Goal: Task Accomplishment & Management: Use online tool/utility

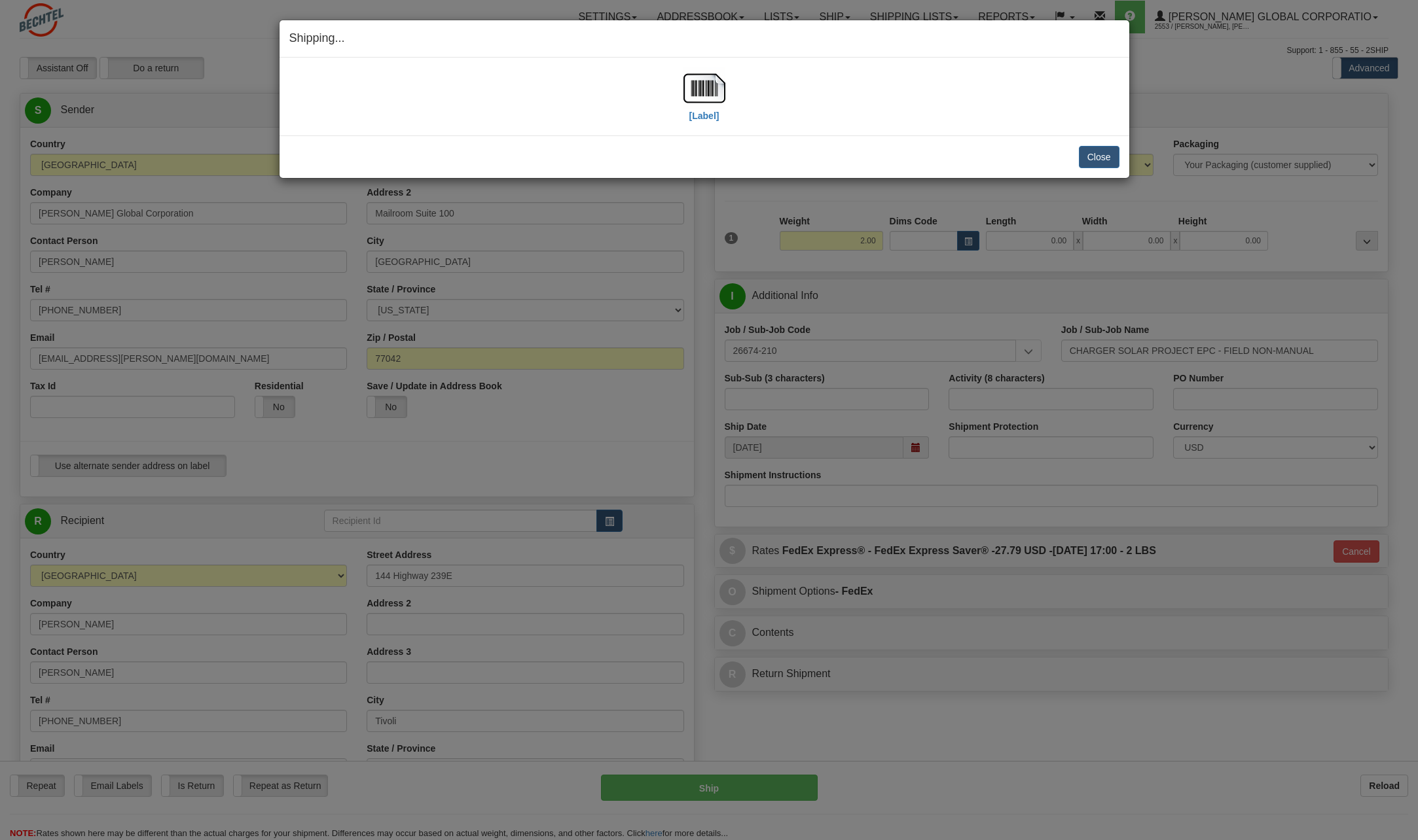
select select "[GEOGRAPHIC_DATA]"
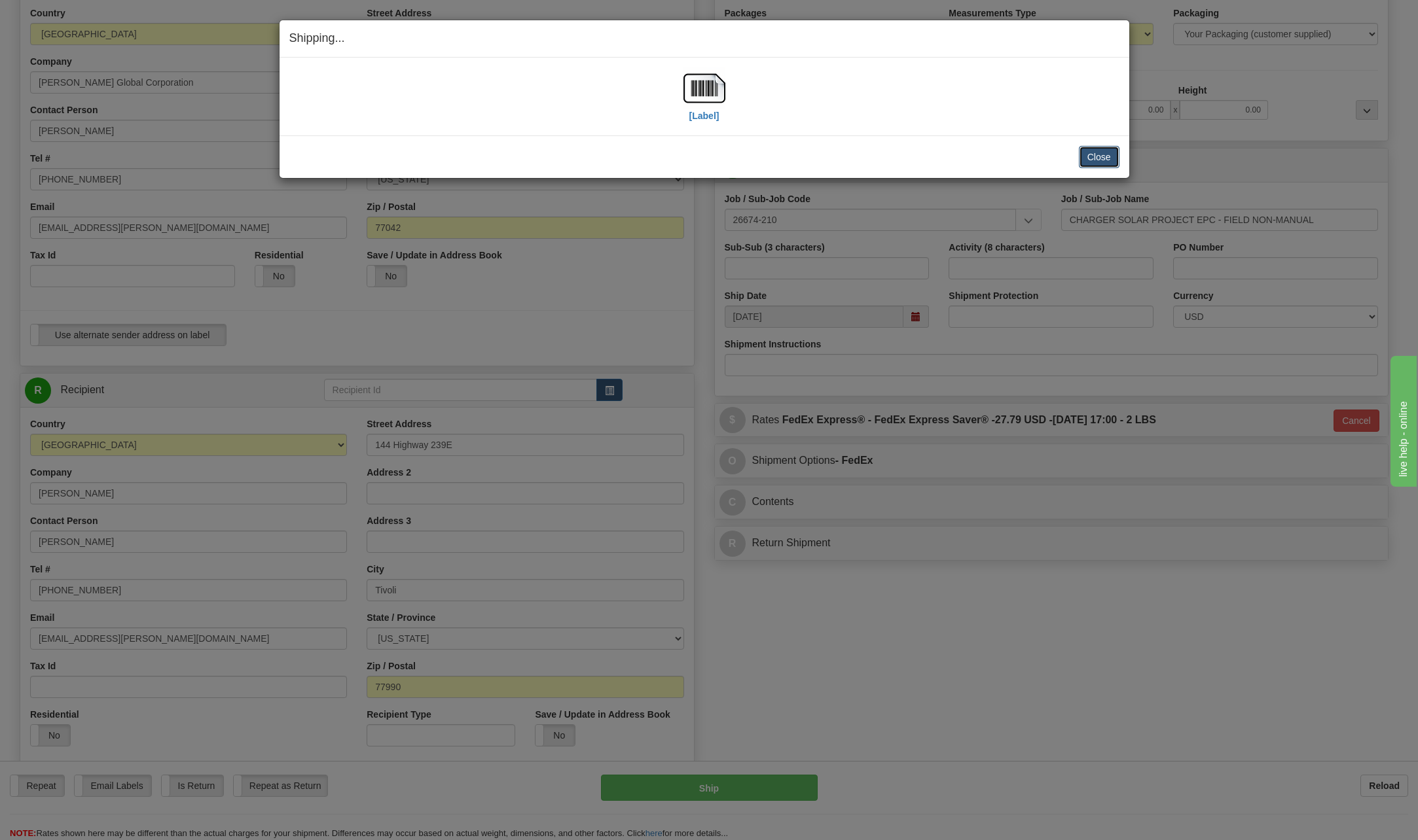
click at [1097, 150] on button "Close" at bounding box center [1099, 157] width 41 height 22
click at [1096, 154] on button "Close" at bounding box center [1099, 157] width 41 height 22
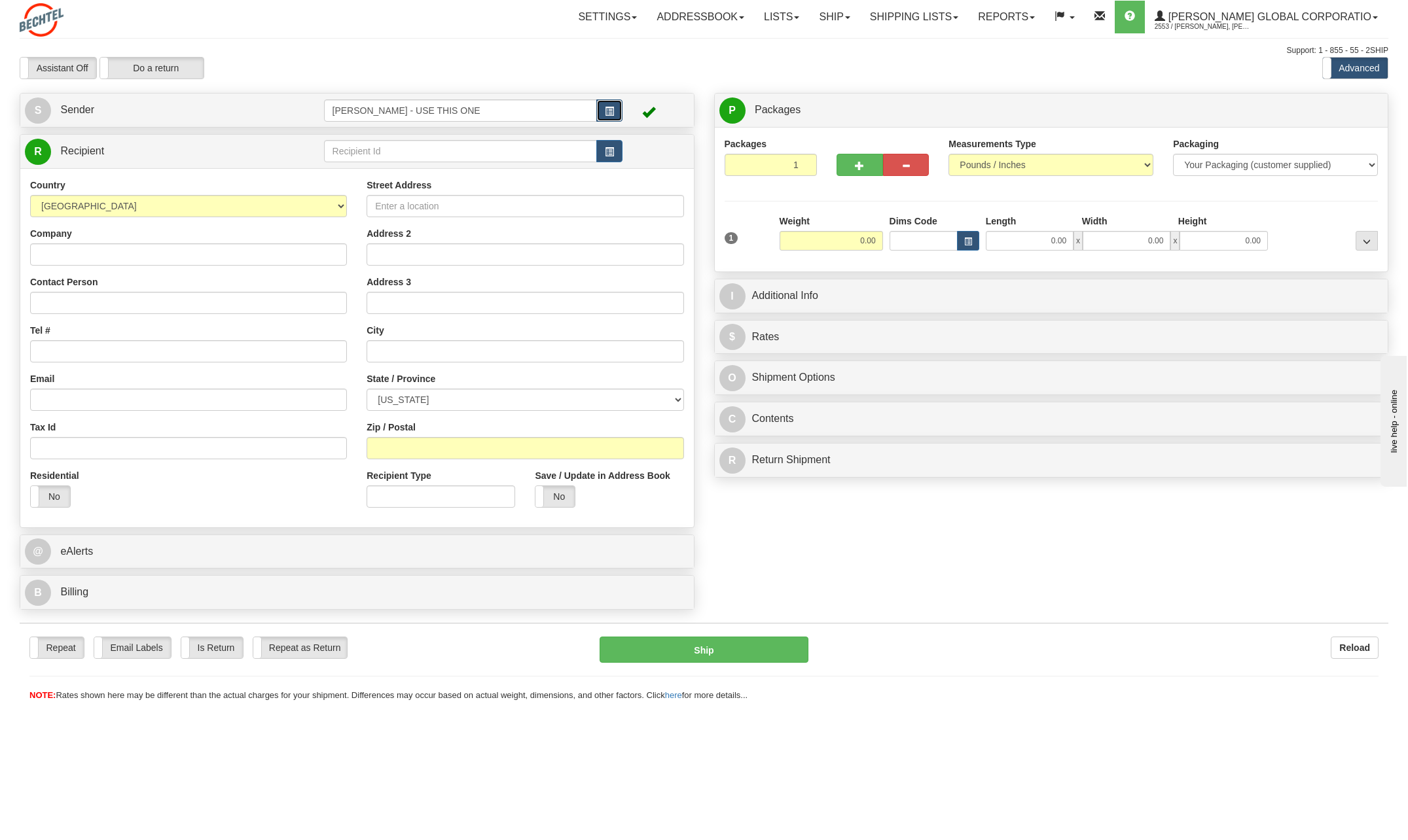
click at [615, 112] on button "button" at bounding box center [609, 110] width 26 height 22
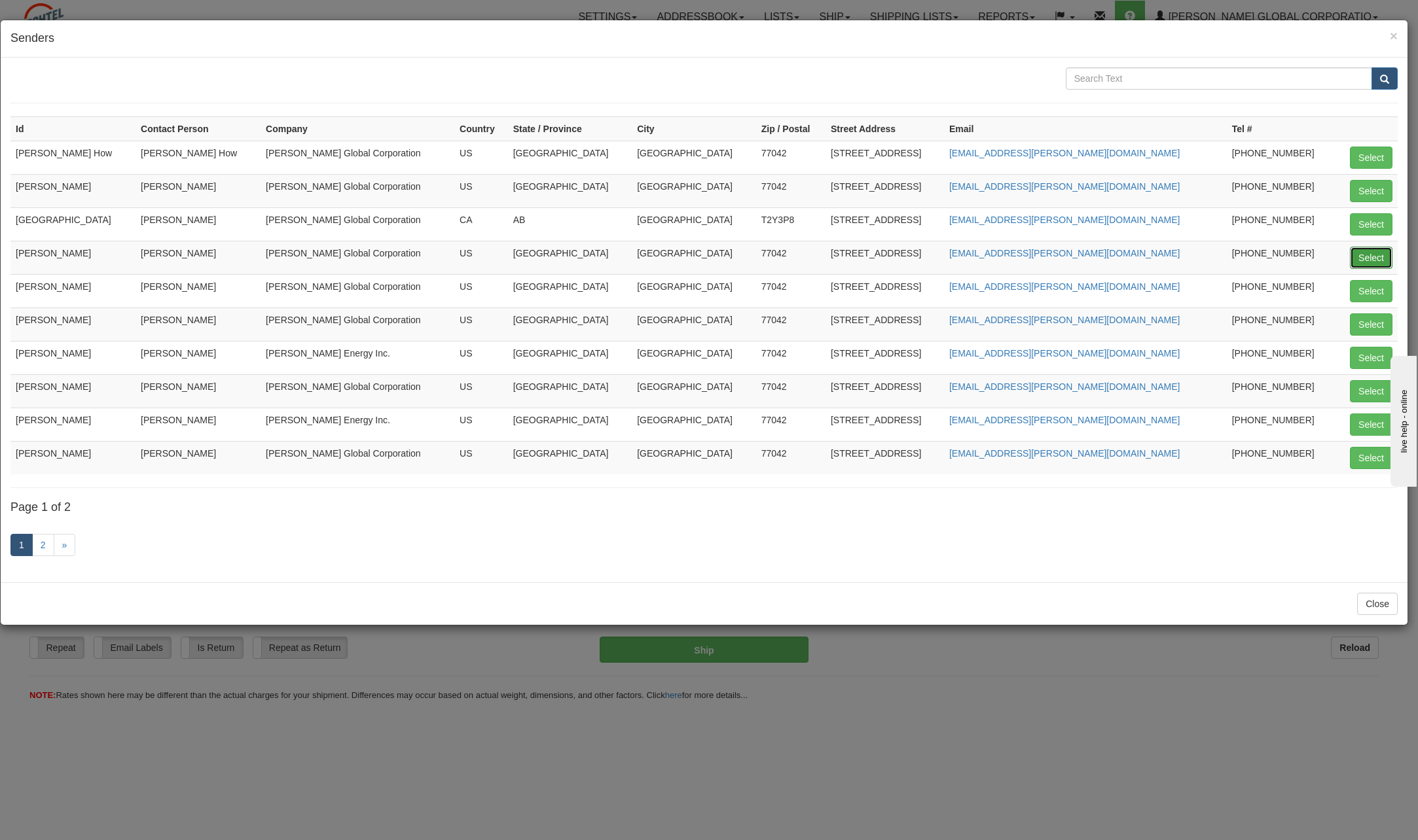
click at [1371, 261] on button "Select" at bounding box center [1370, 257] width 42 height 22
type input "[PERSON_NAME]"
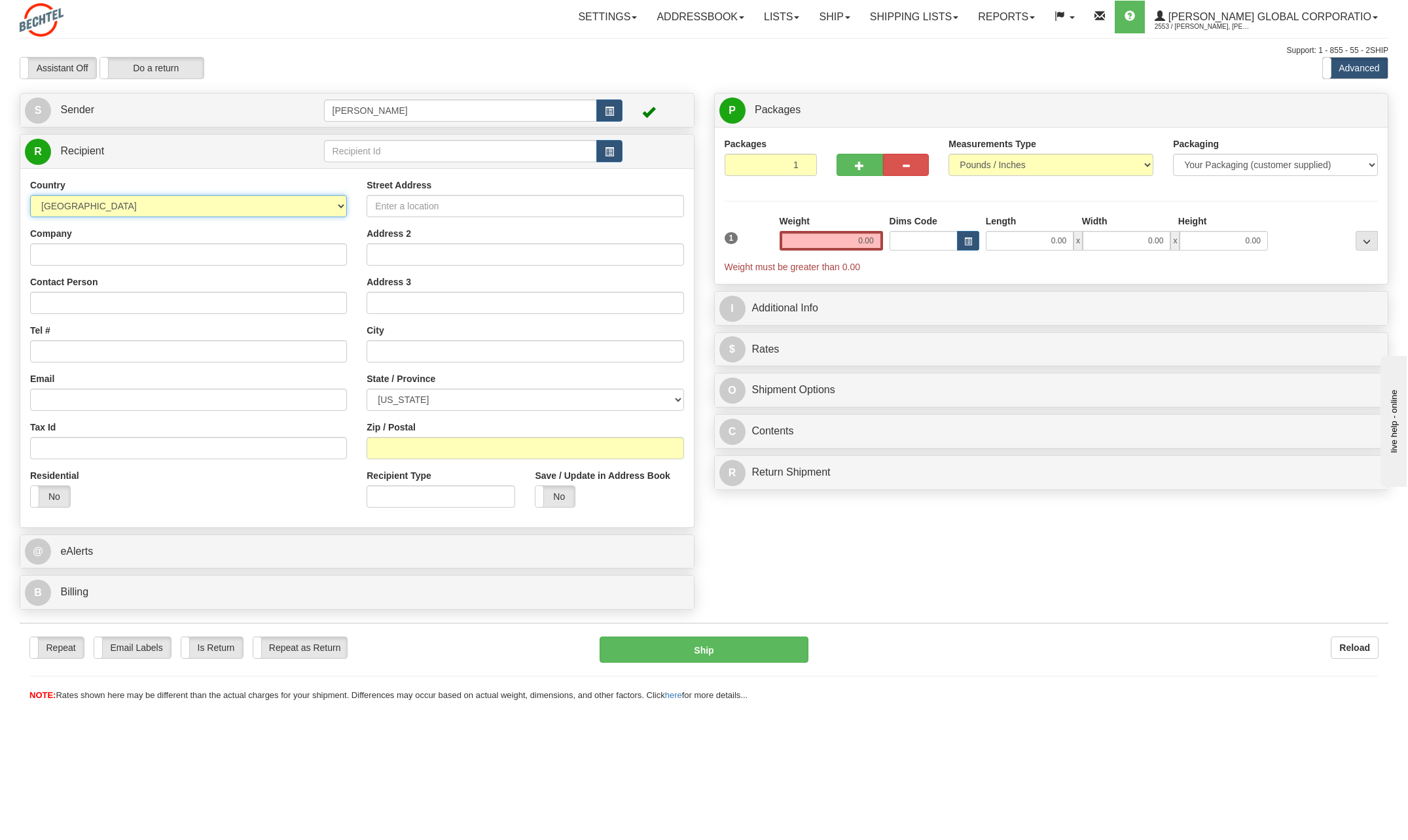
click at [339, 206] on select "[GEOGRAPHIC_DATA] [GEOGRAPHIC_DATA] [GEOGRAPHIC_DATA] [GEOGRAPHIC_DATA] [US_STA…" at bounding box center [188, 206] width 317 height 22
select select "AU"
click at [30, 195] on select "[GEOGRAPHIC_DATA] [GEOGRAPHIC_DATA] [GEOGRAPHIC_DATA] [GEOGRAPHIC_DATA] [US_STA…" at bounding box center [188, 206] width 317 height 22
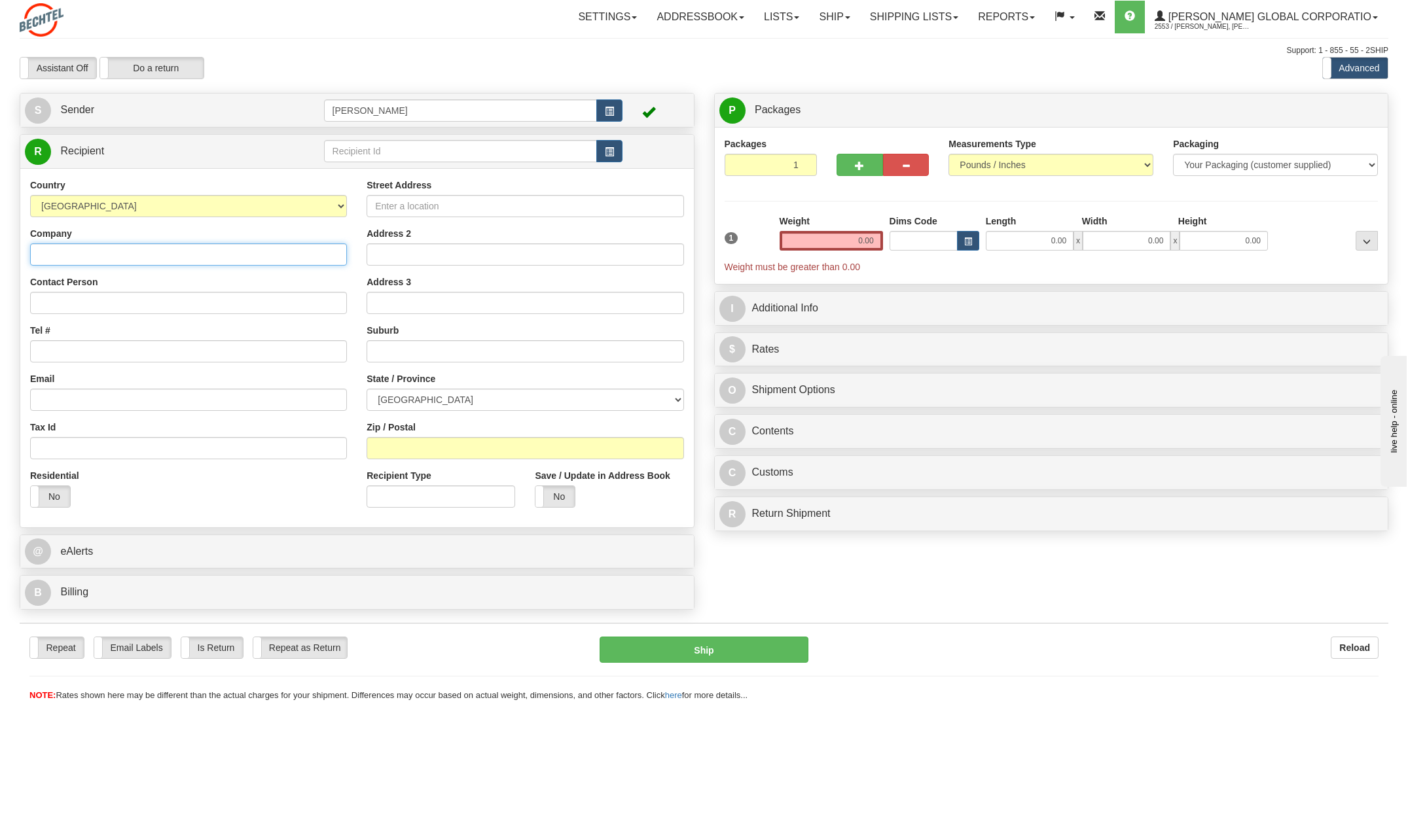
click at [75, 248] on input "Company" at bounding box center [188, 254] width 317 height 22
type input "XyZ"
click at [56, 303] on input "Contact Person" at bounding box center [188, 303] width 317 height 22
type input "[PERSON_NAME]"
click at [311, 326] on div "Tel #" at bounding box center [188, 343] width 317 height 38
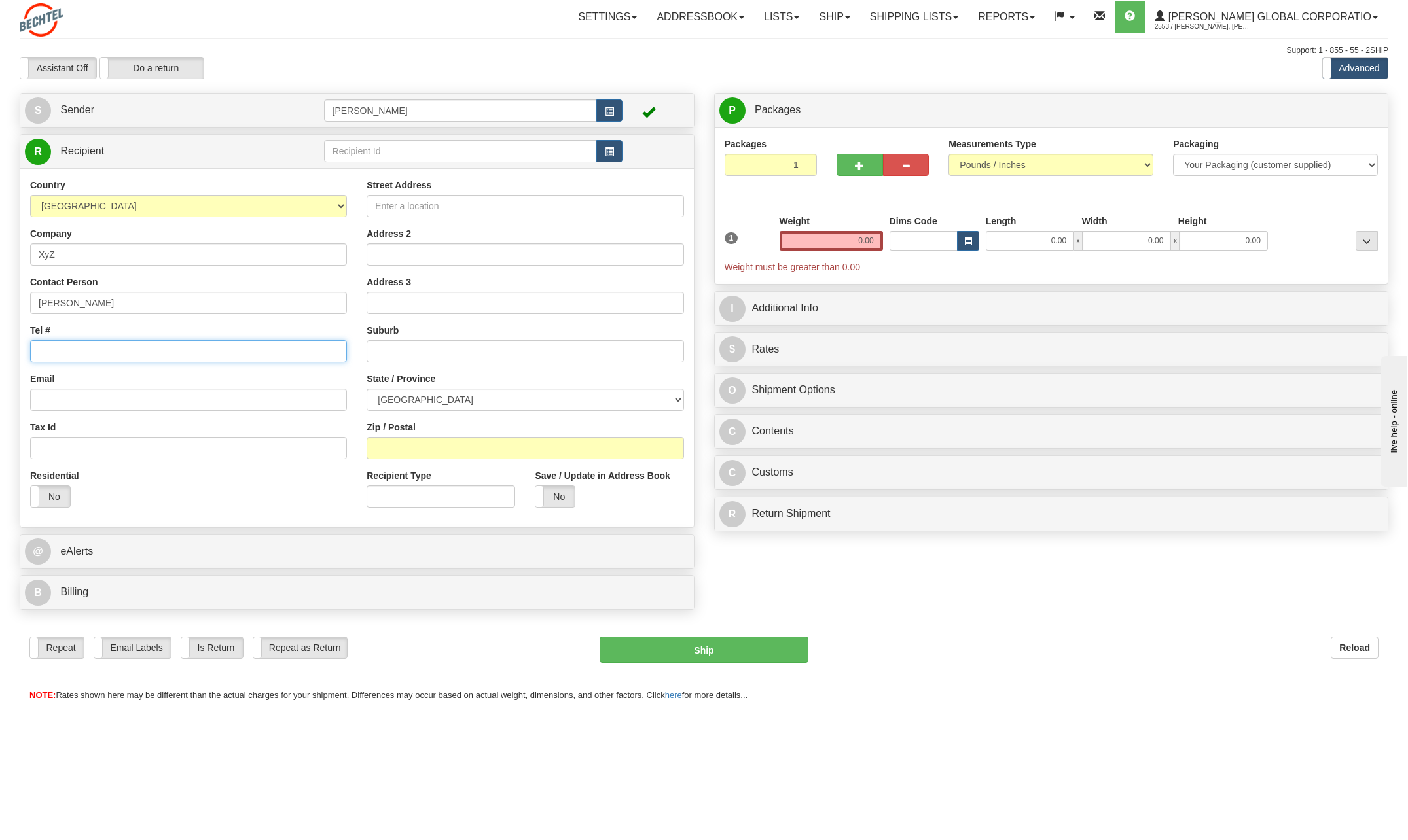
click at [68, 346] on input "Tel #" at bounding box center [188, 351] width 317 height 22
type input "[PHONE_NUMBER]"
click at [418, 196] on input "Street Address" at bounding box center [525, 206] width 317 height 22
type input "[GEOGRAPHIC_DATA]"
click at [391, 242] on div "Address 2" at bounding box center [525, 246] width 317 height 38
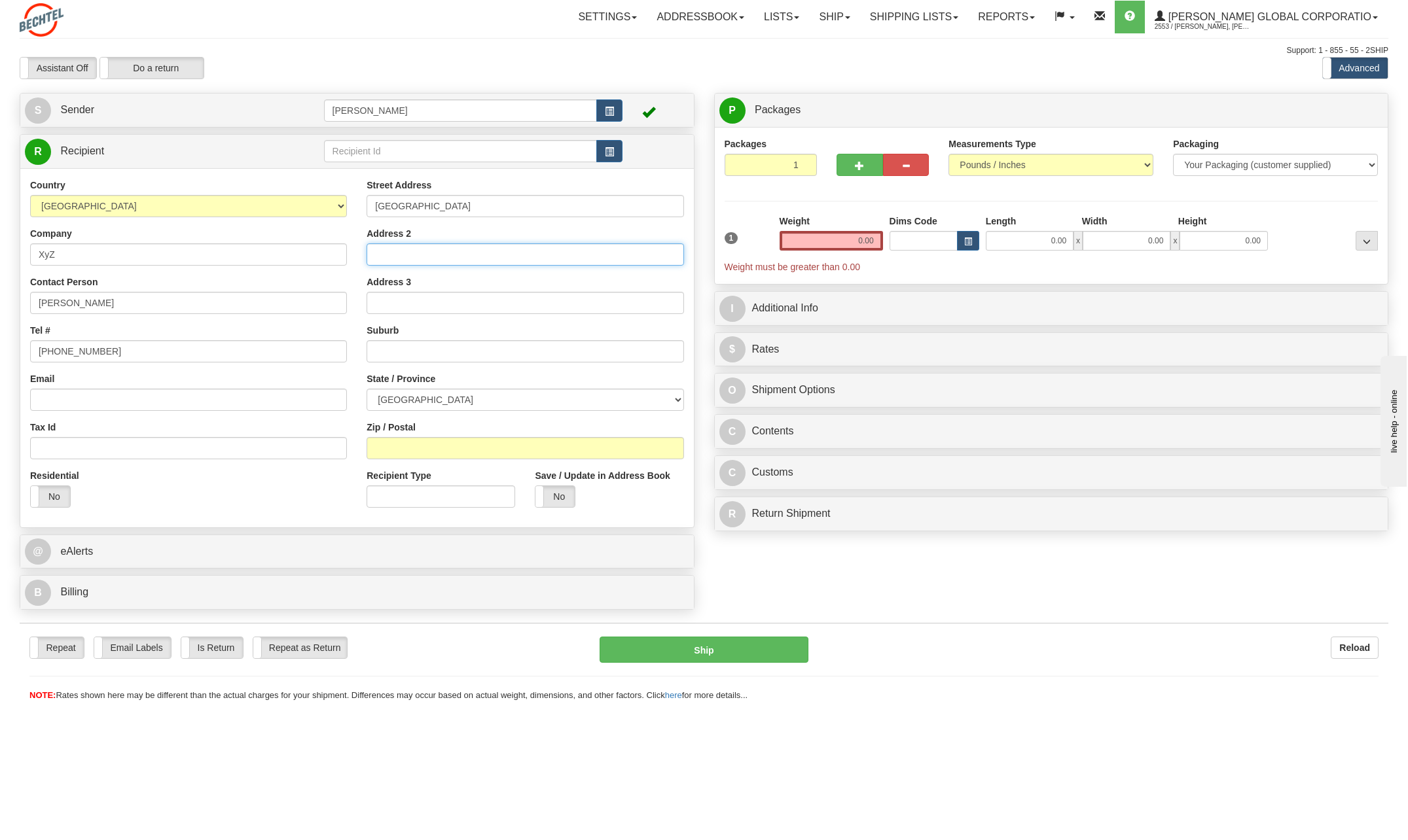
click at [407, 253] on input "Address 2" at bounding box center [525, 254] width 317 height 22
type input "Pluto Train 2 Warehouse"
click at [387, 349] on input "text" at bounding box center [525, 351] width 317 height 22
drag, startPoint x: 853, startPoint y: 236, endPoint x: 927, endPoint y: 248, distance: 75.0
click at [926, 246] on div "1 Weight 0.00 Dims Code 0.00" at bounding box center [1052, 244] width 661 height 59
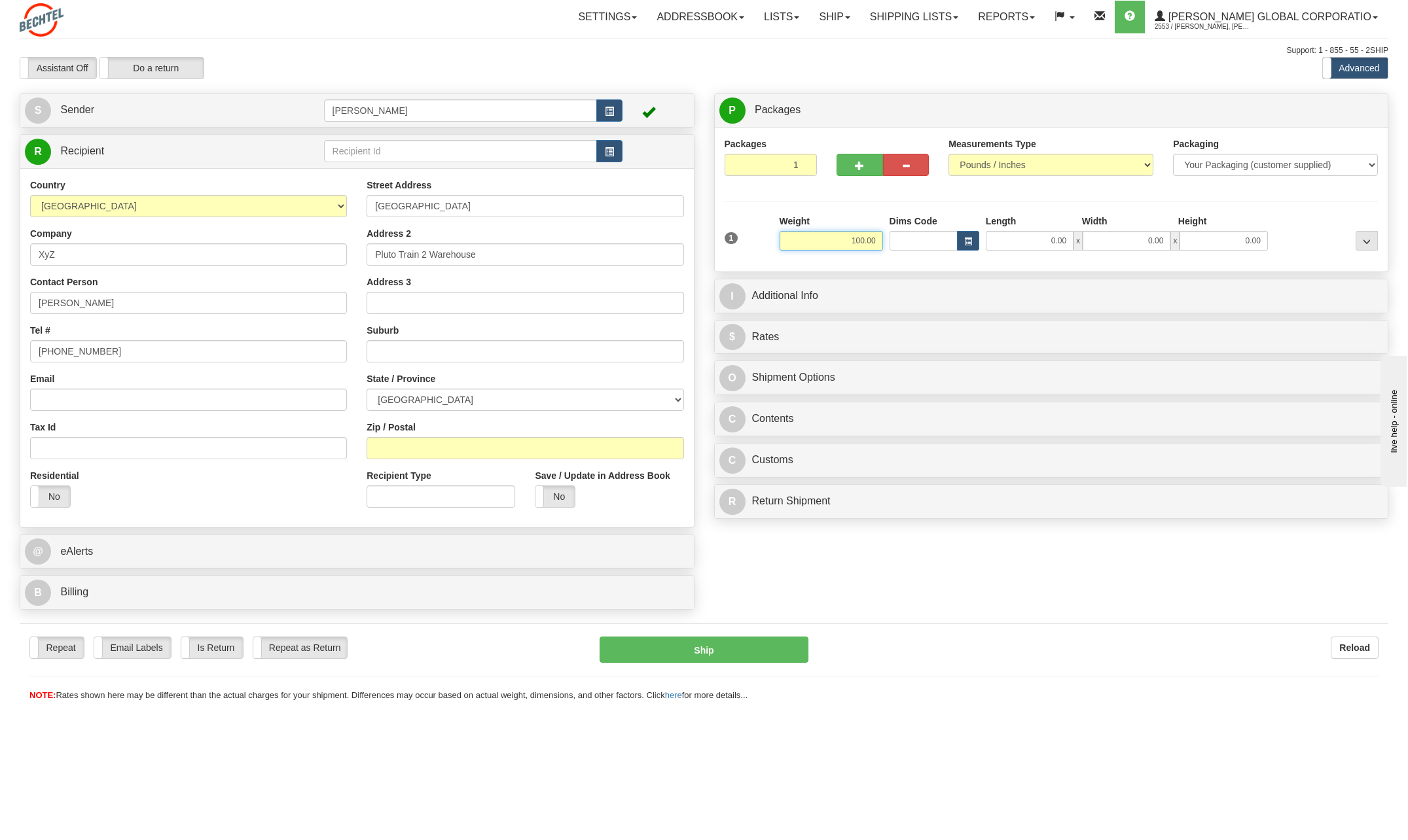
type input "100.00"
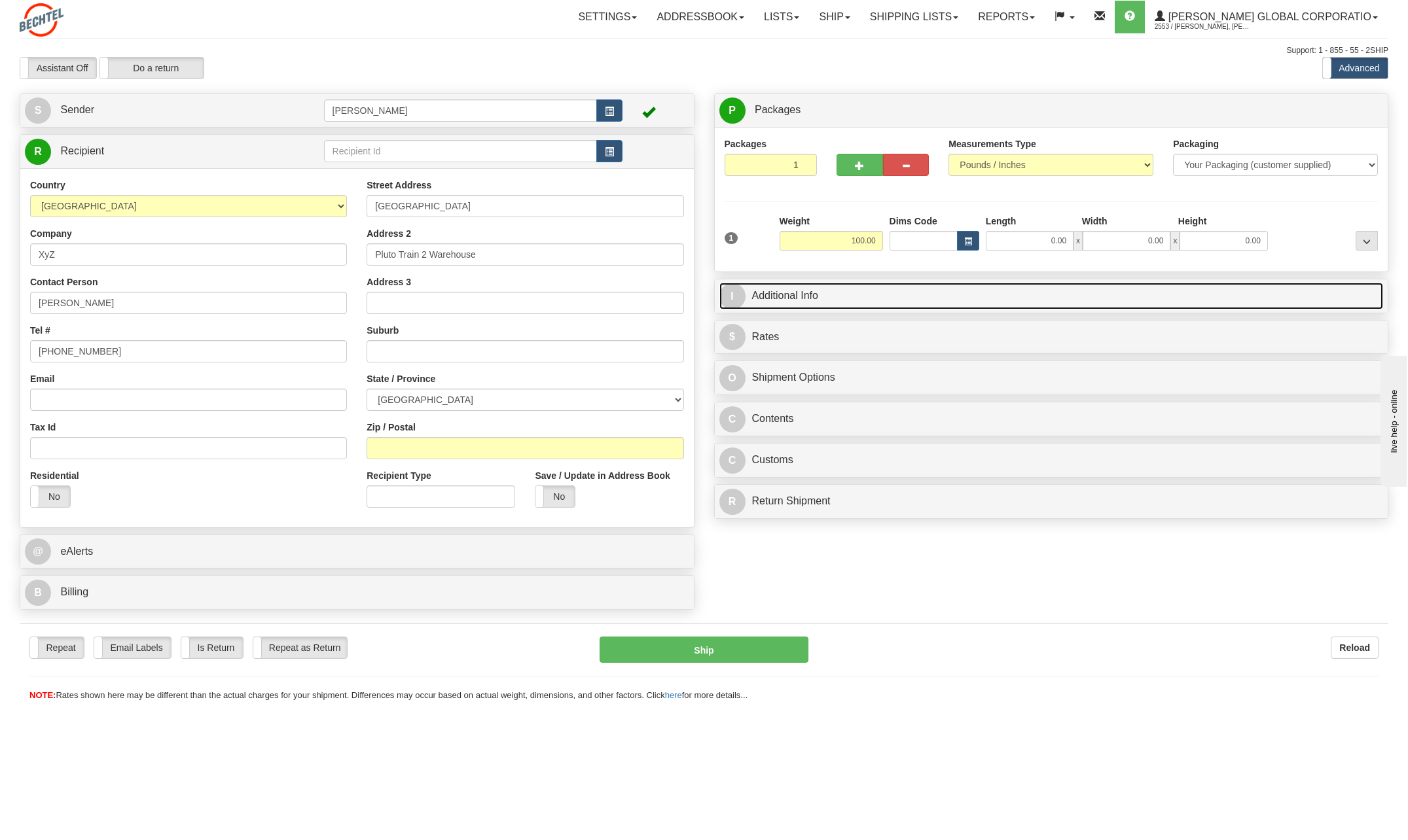
click at [737, 292] on span "I" at bounding box center [732, 296] width 26 height 26
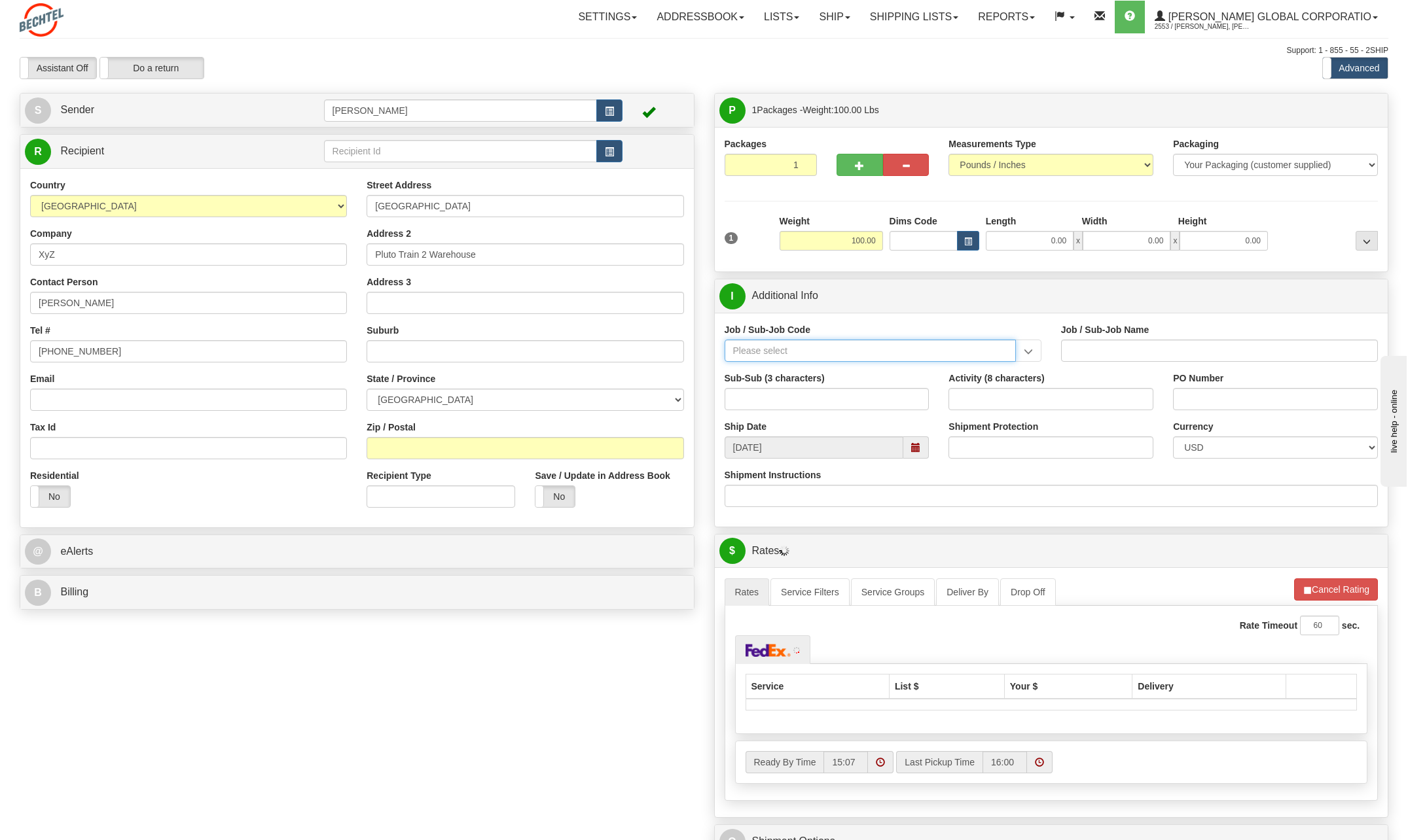
click at [755, 342] on input "Job / Sub-Job Code" at bounding box center [870, 350] width 291 height 22
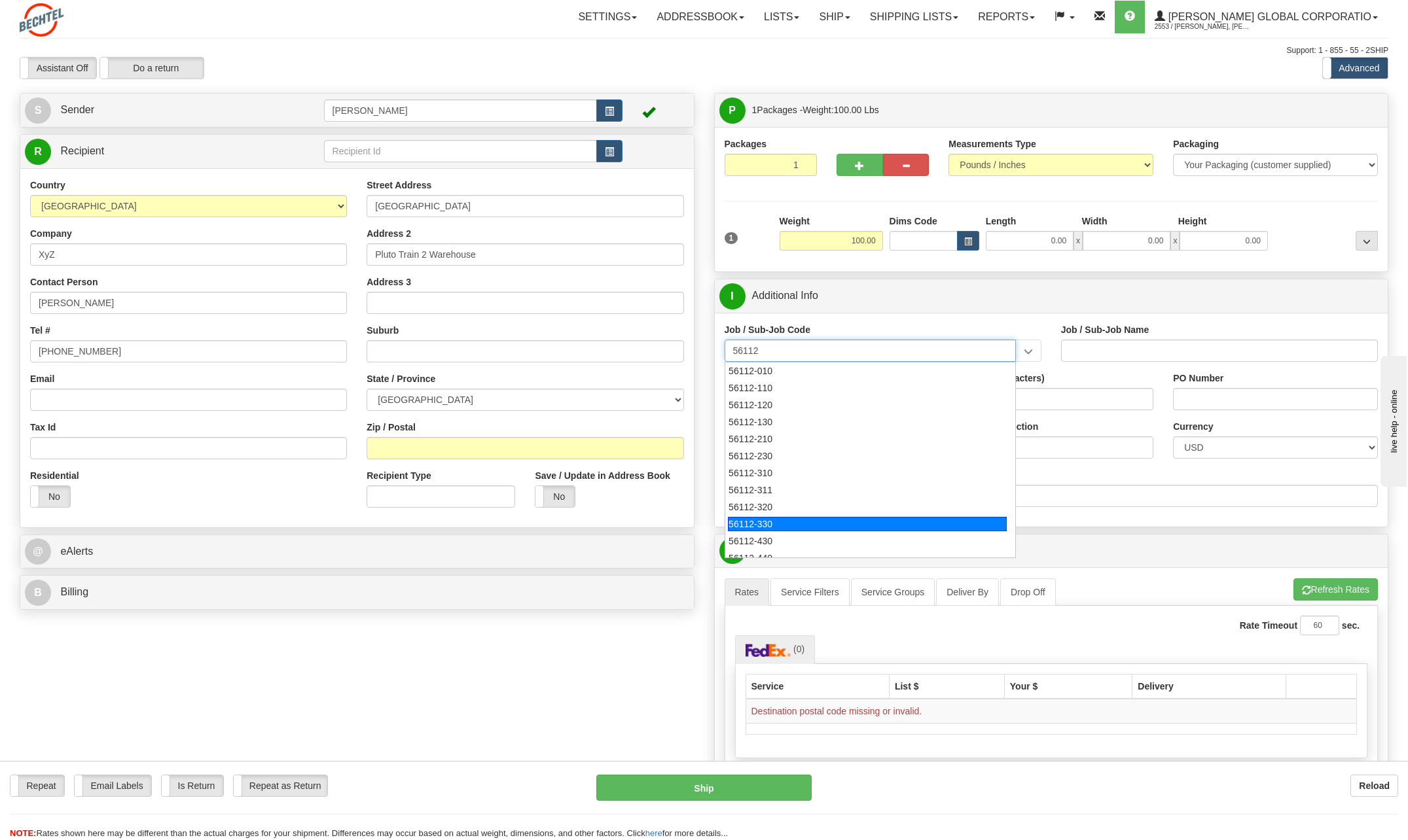
click at [768, 517] on div "56112-330" at bounding box center [867, 524] width 279 height 15
type input "56112-330"
type input "CITY WEST - TIER 3 - MAIL DISTRIBUTION SERVICES"
type input "56112-330"
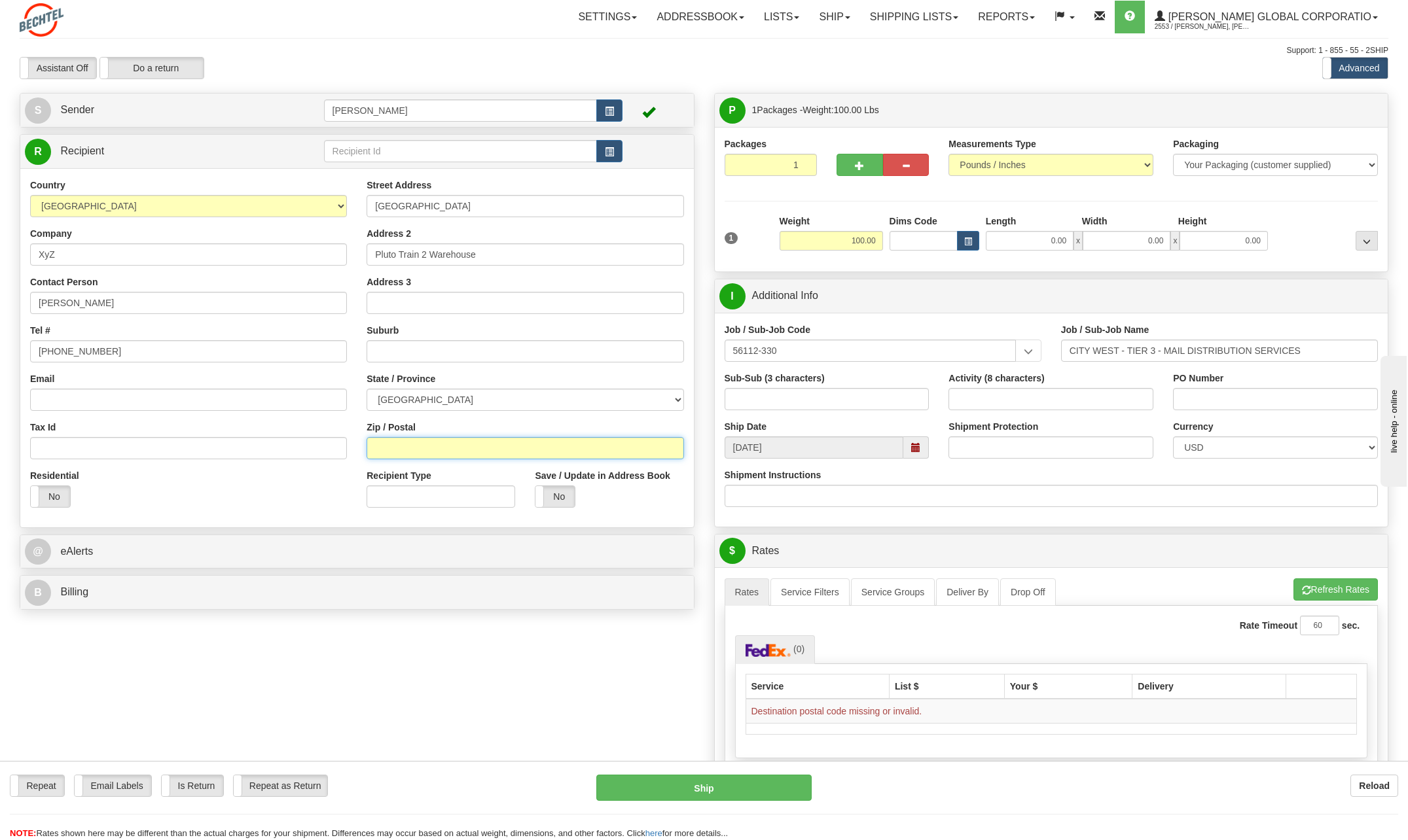
click at [403, 450] on input "Zip / Postal" at bounding box center [525, 448] width 317 height 22
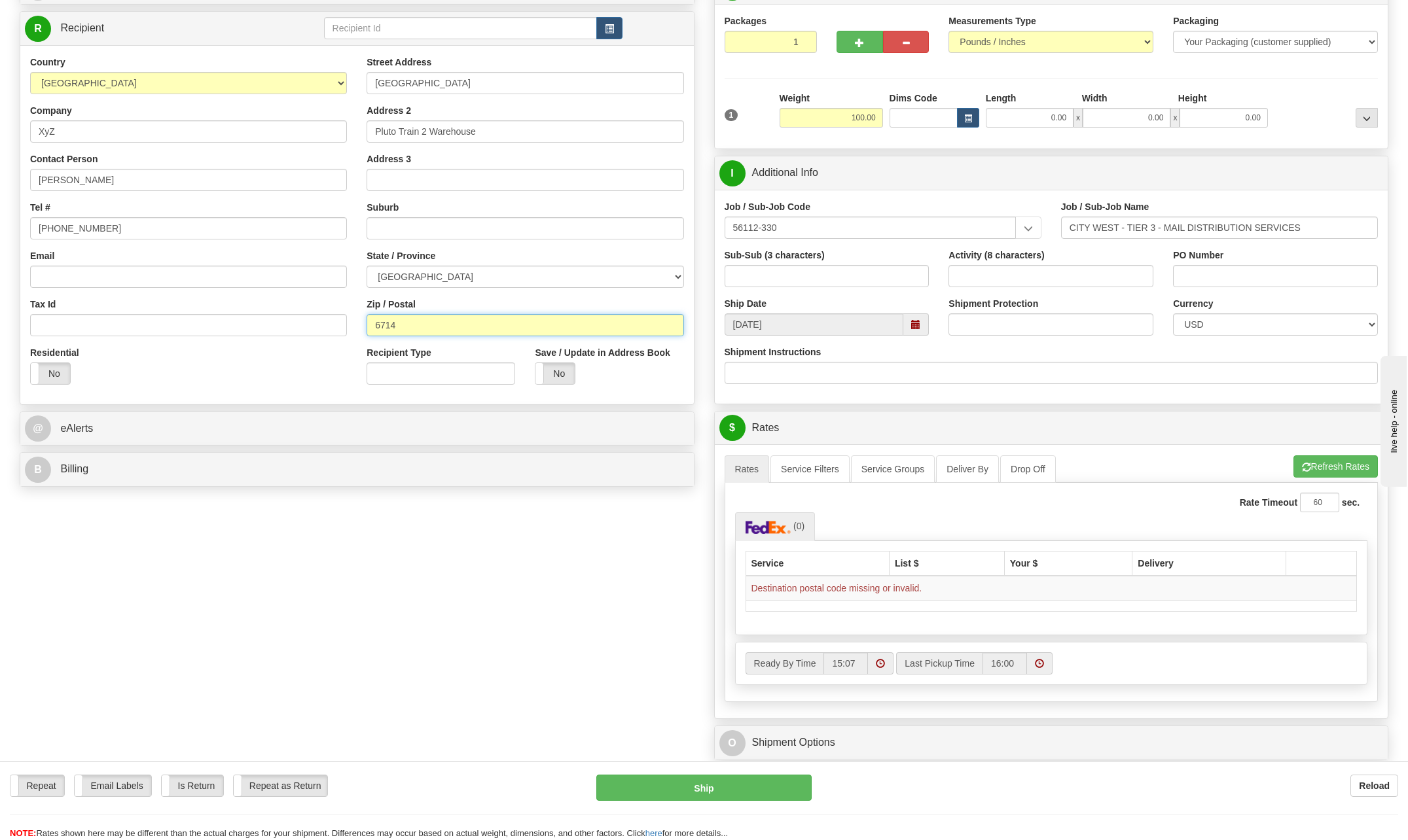
scroll to position [131, 0]
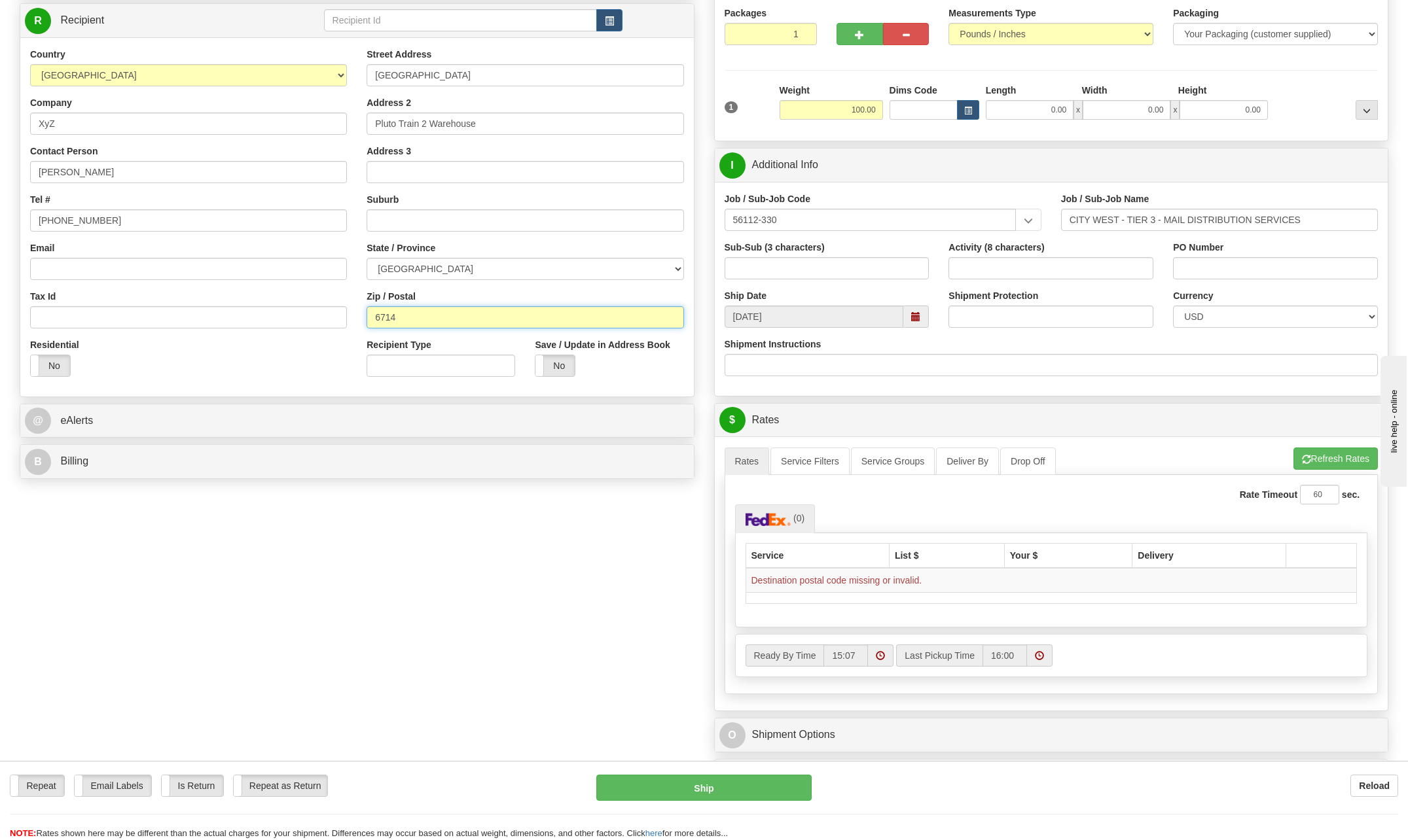
type input "6714"
click at [456, 556] on div "Create a label for the return Create Pickup Without Label S" at bounding box center [704, 422] width 1389 height 920
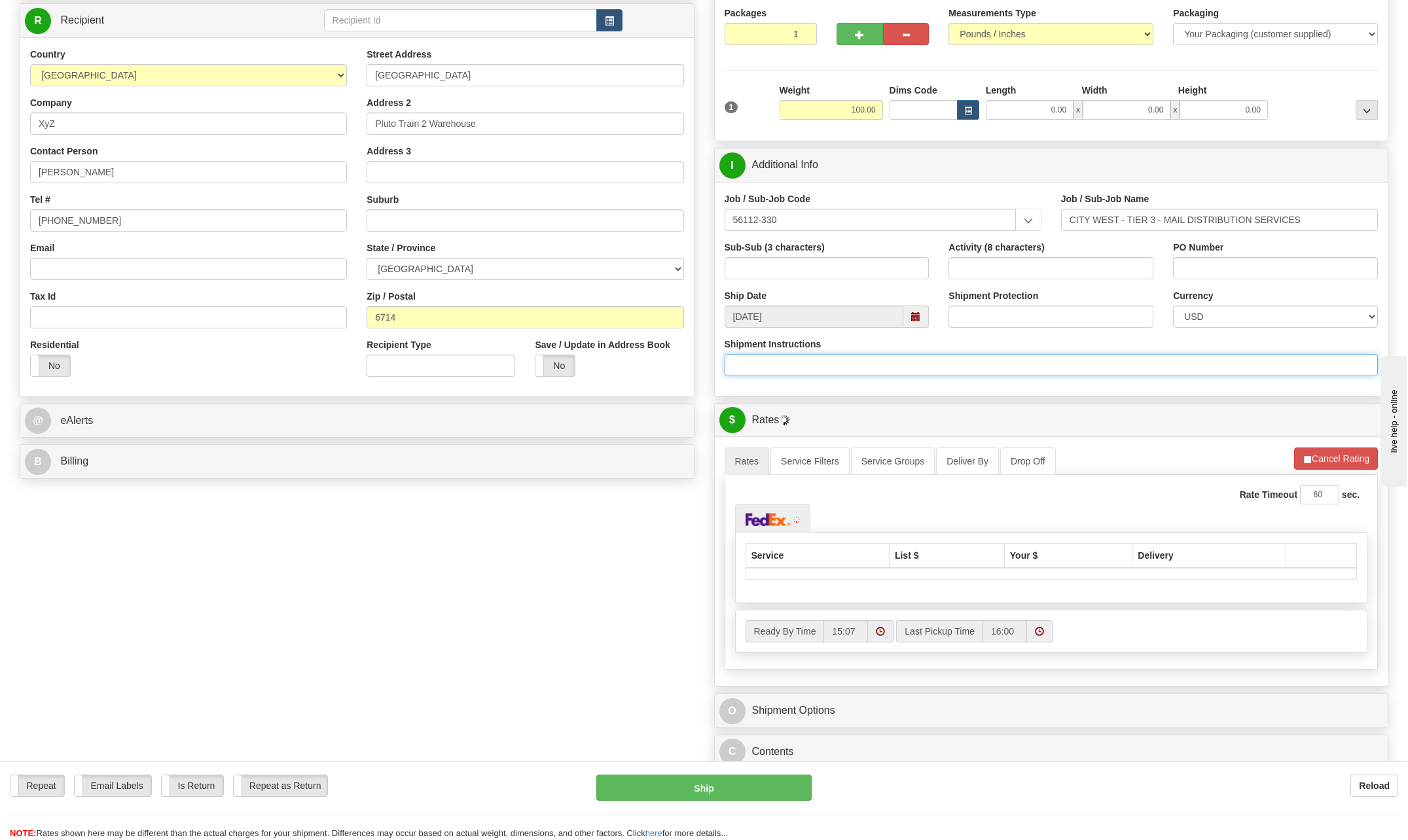
click at [849, 360] on input "Shipment Instructions" at bounding box center [1051, 365] width 654 height 22
click at [1000, 400] on div "P Packages 1 Packages - Weight: 100.00 Lbs Shipment Level Shipm. Package Level …" at bounding box center [1051, 410] width 695 height 895
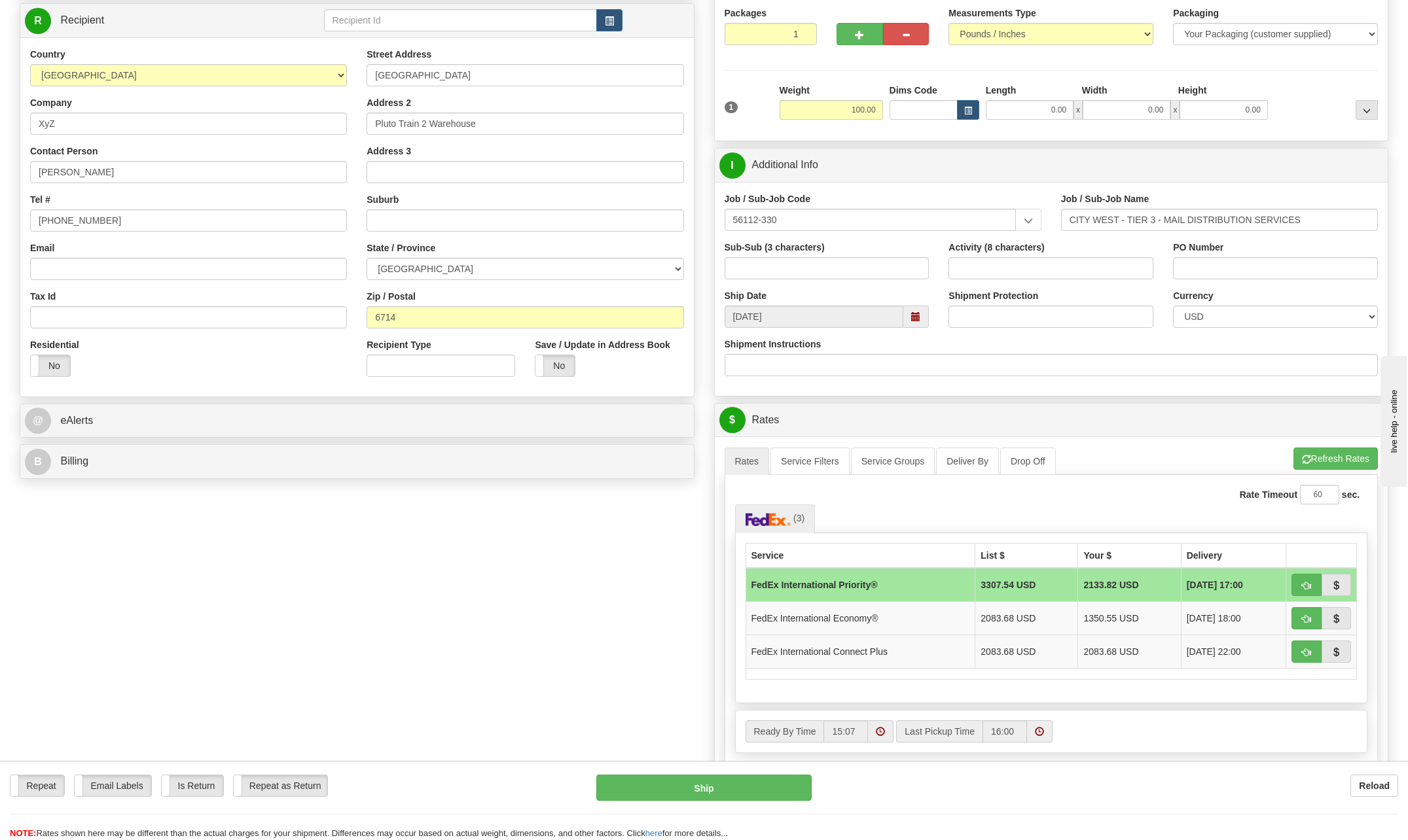
scroll to position [65, 0]
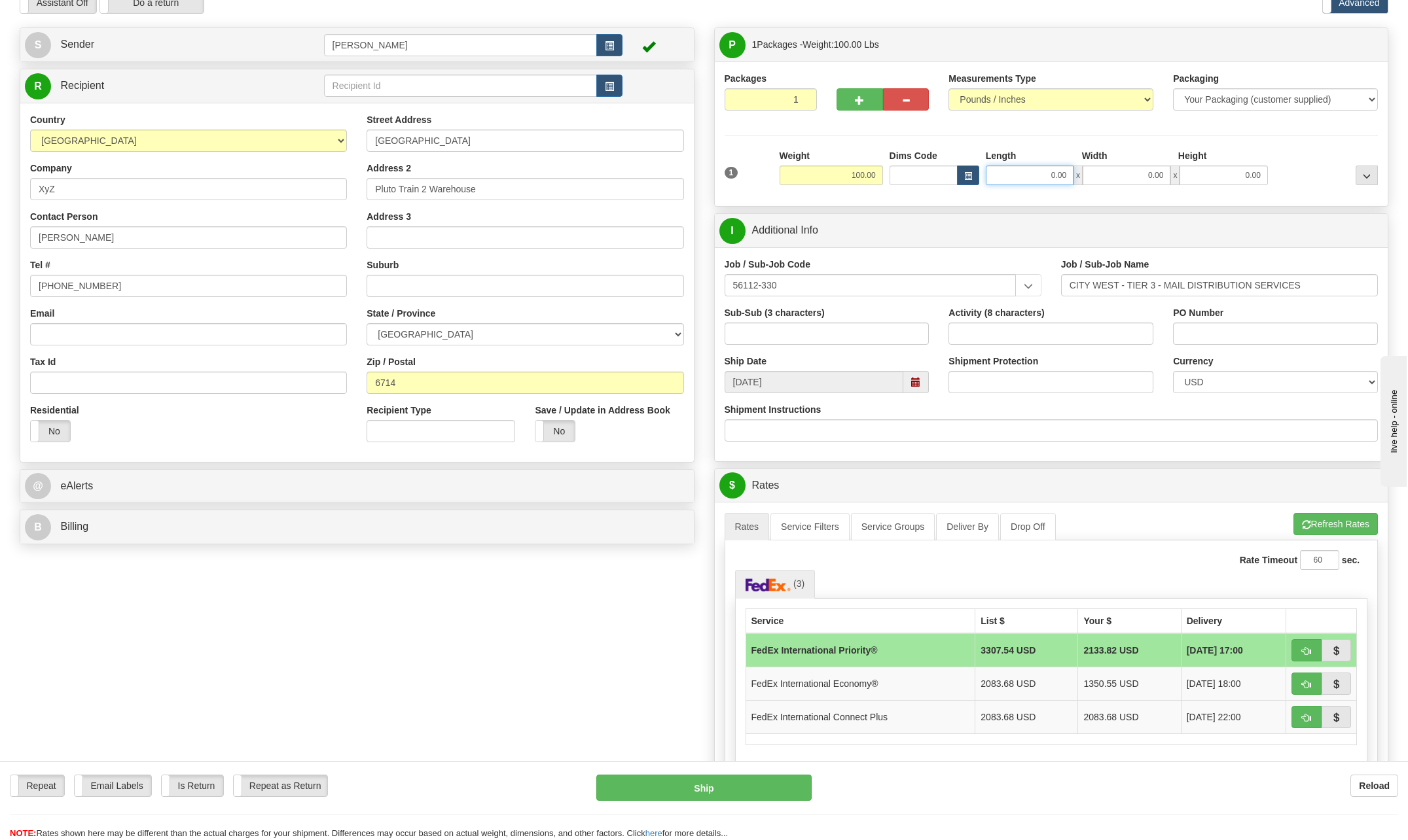
drag, startPoint x: 1045, startPoint y: 173, endPoint x: 1084, endPoint y: 180, distance: 39.6
click at [1083, 179] on div "0.00 x 0.00 x 0.00" at bounding box center [1127, 175] width 282 height 19
type input "24.00"
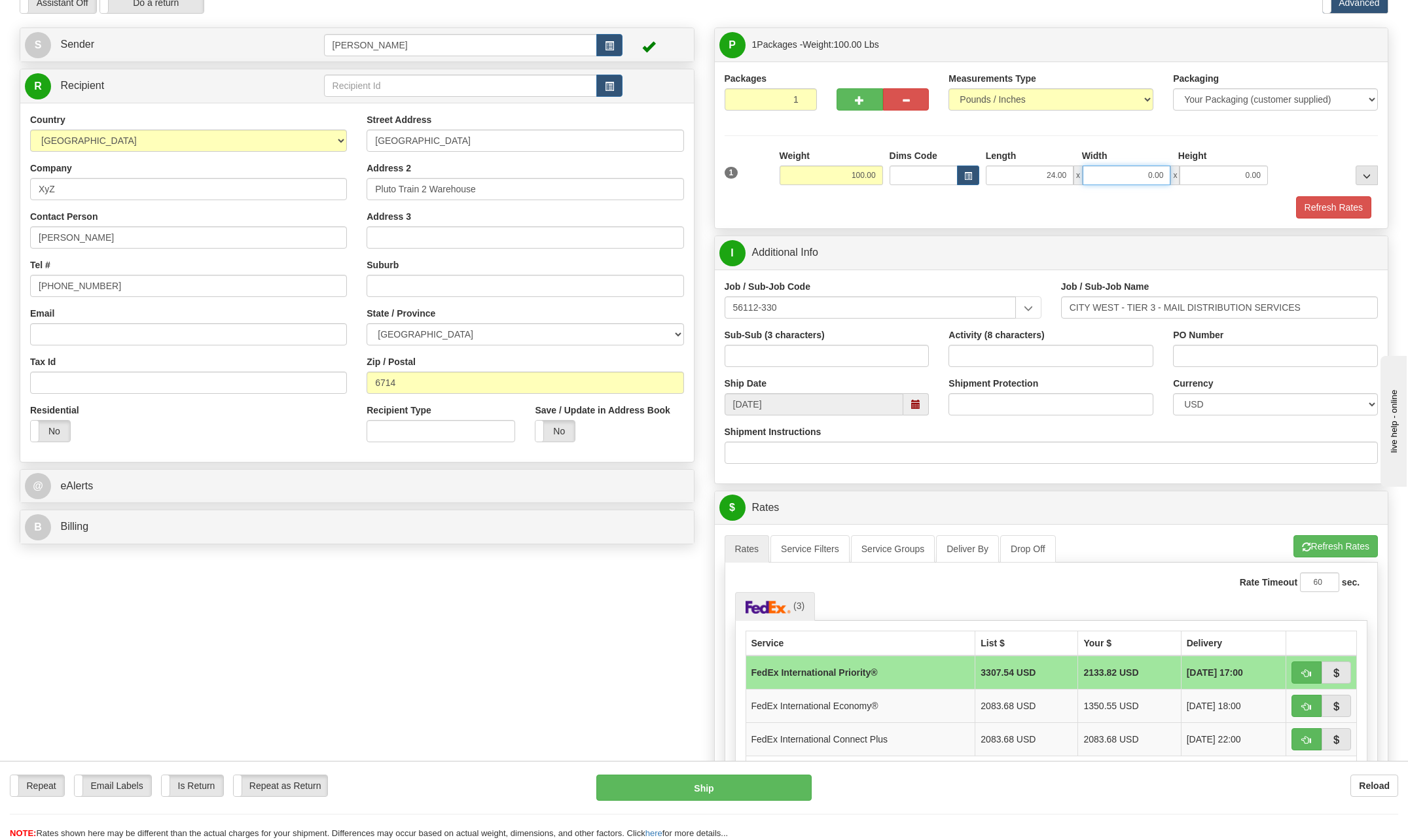
drag, startPoint x: 1141, startPoint y: 171, endPoint x: 1233, endPoint y: 181, distance: 92.5
click at [1233, 181] on div "24.00 x 0.00 x 0.00" at bounding box center [1127, 175] width 282 height 19
type input "0.00"
drag, startPoint x: 1233, startPoint y: 169, endPoint x: 1345, endPoint y: 176, distance: 112.2
click at [1345, 176] on div "1 Weight 100.00 Dims Code x" at bounding box center [1052, 172] width 661 height 46
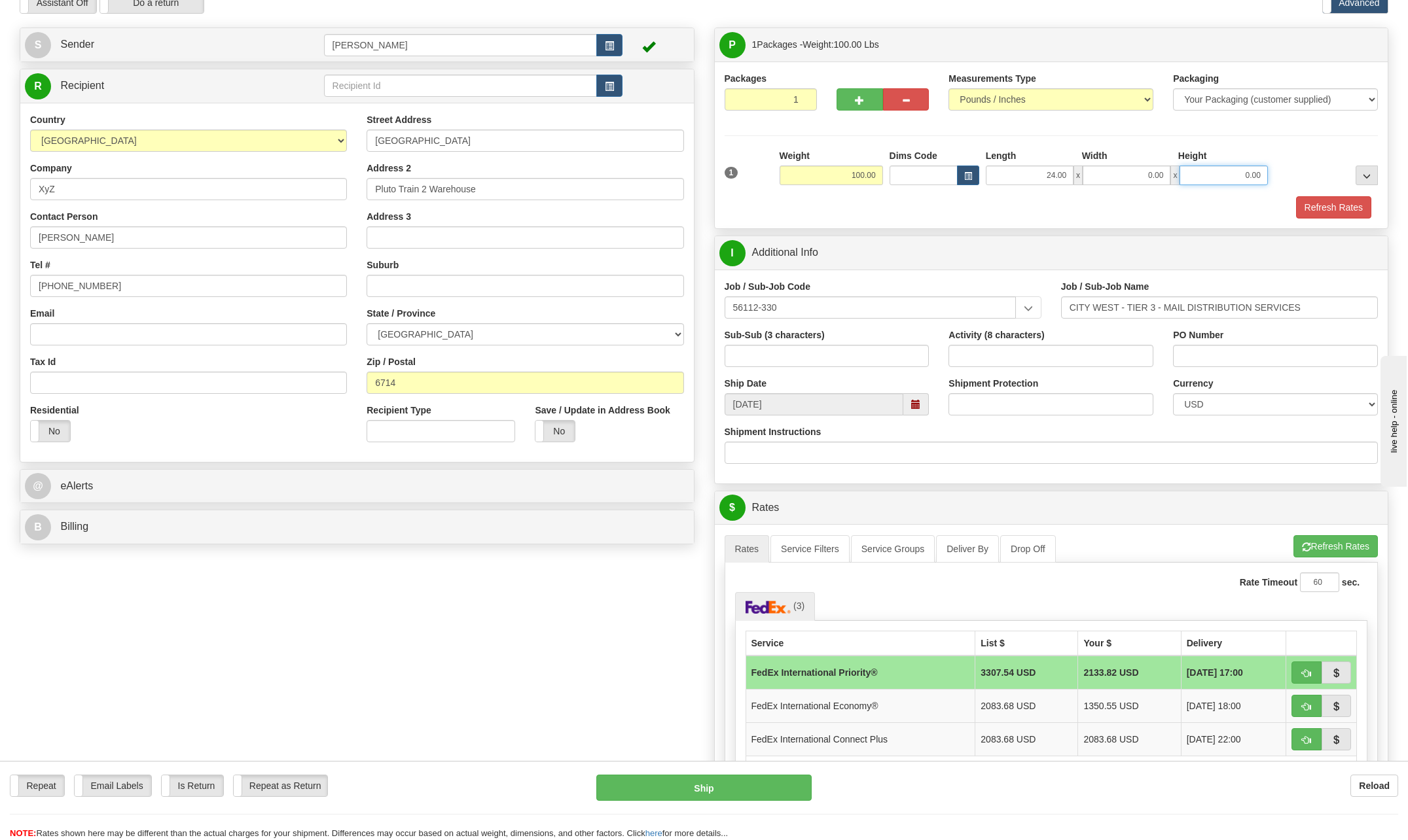
type input "2"
type input "36.00"
click at [1023, 199] on div "Refresh Rates" at bounding box center [1052, 207] width 661 height 22
drag, startPoint x: 850, startPoint y: 172, endPoint x: 941, endPoint y: 184, distance: 91.8
click at [941, 184] on div "1 Weight 100.00 Dims Code x" at bounding box center [1052, 172] width 661 height 46
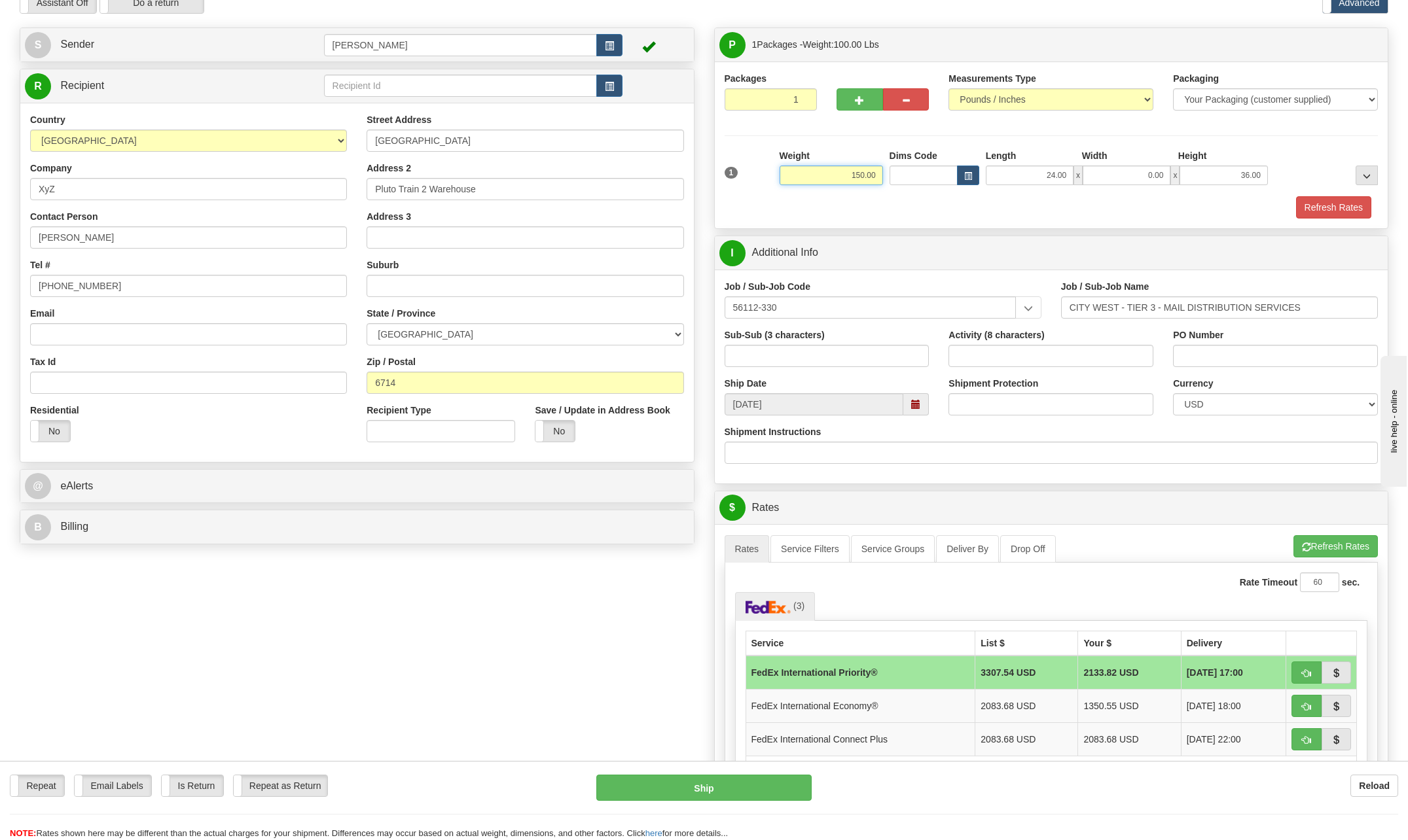
scroll to position [131, 0]
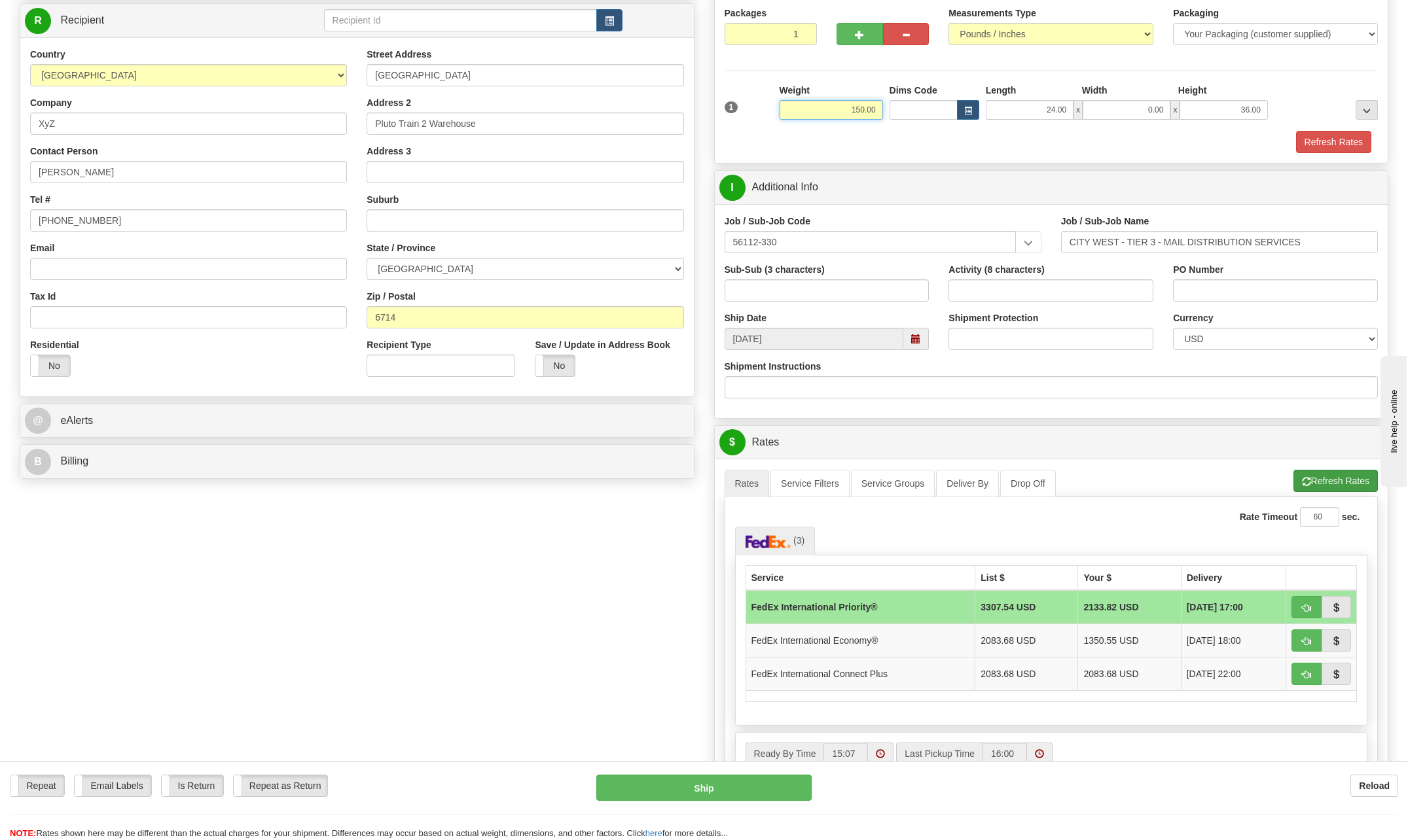
type input "150.00"
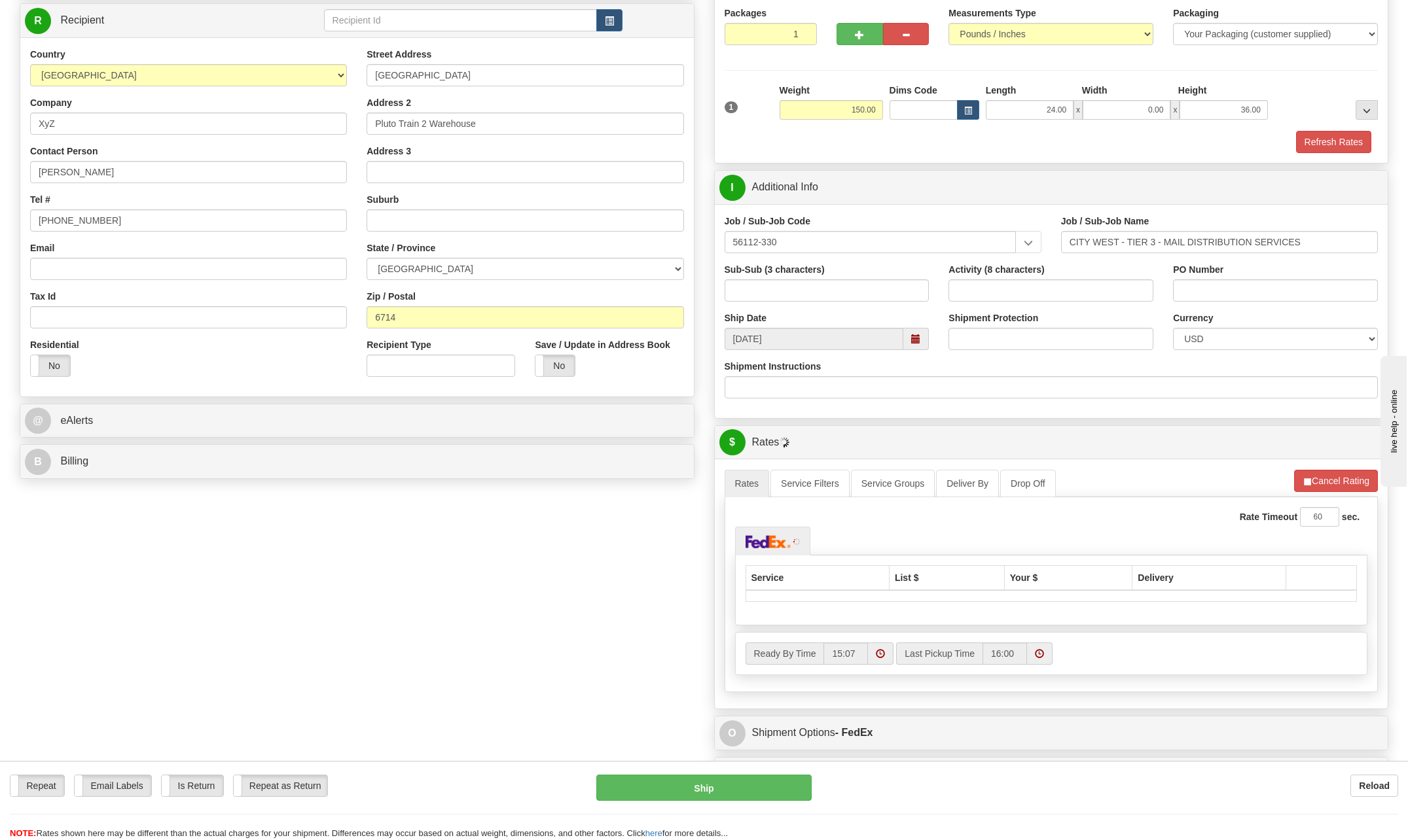
click at [1346, 482] on li "Refresh Rates Cancel Rating" at bounding box center [1336, 480] width 84 height 22
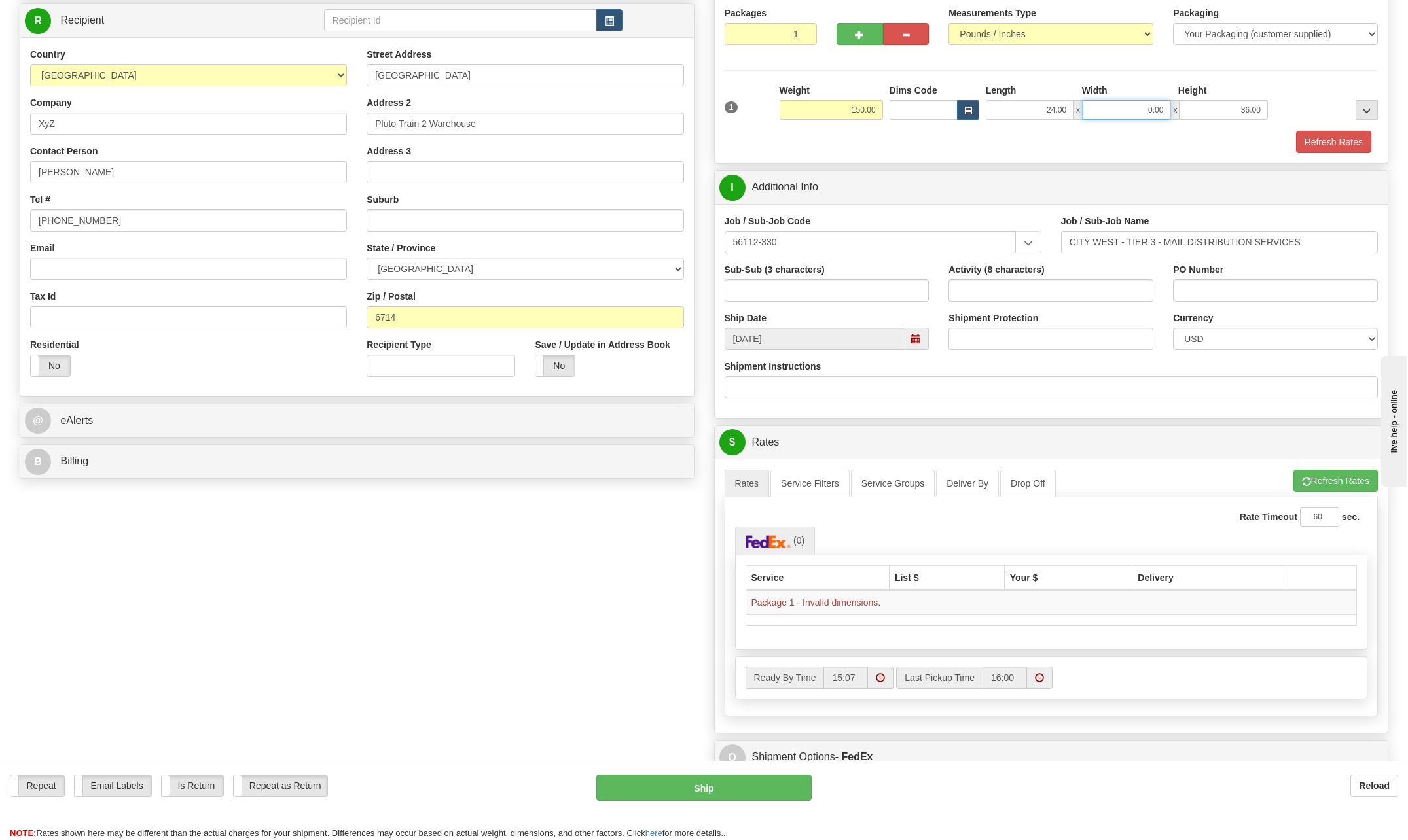
drag, startPoint x: 1145, startPoint y: 110, endPoint x: 1231, endPoint y: 114, distance: 86.1
click at [1231, 112] on div "24.00 x 0.00 x 36.00" at bounding box center [1127, 109] width 282 height 19
type input "24.00"
click at [1323, 141] on button "Refresh Rates" at bounding box center [1334, 142] width 75 height 22
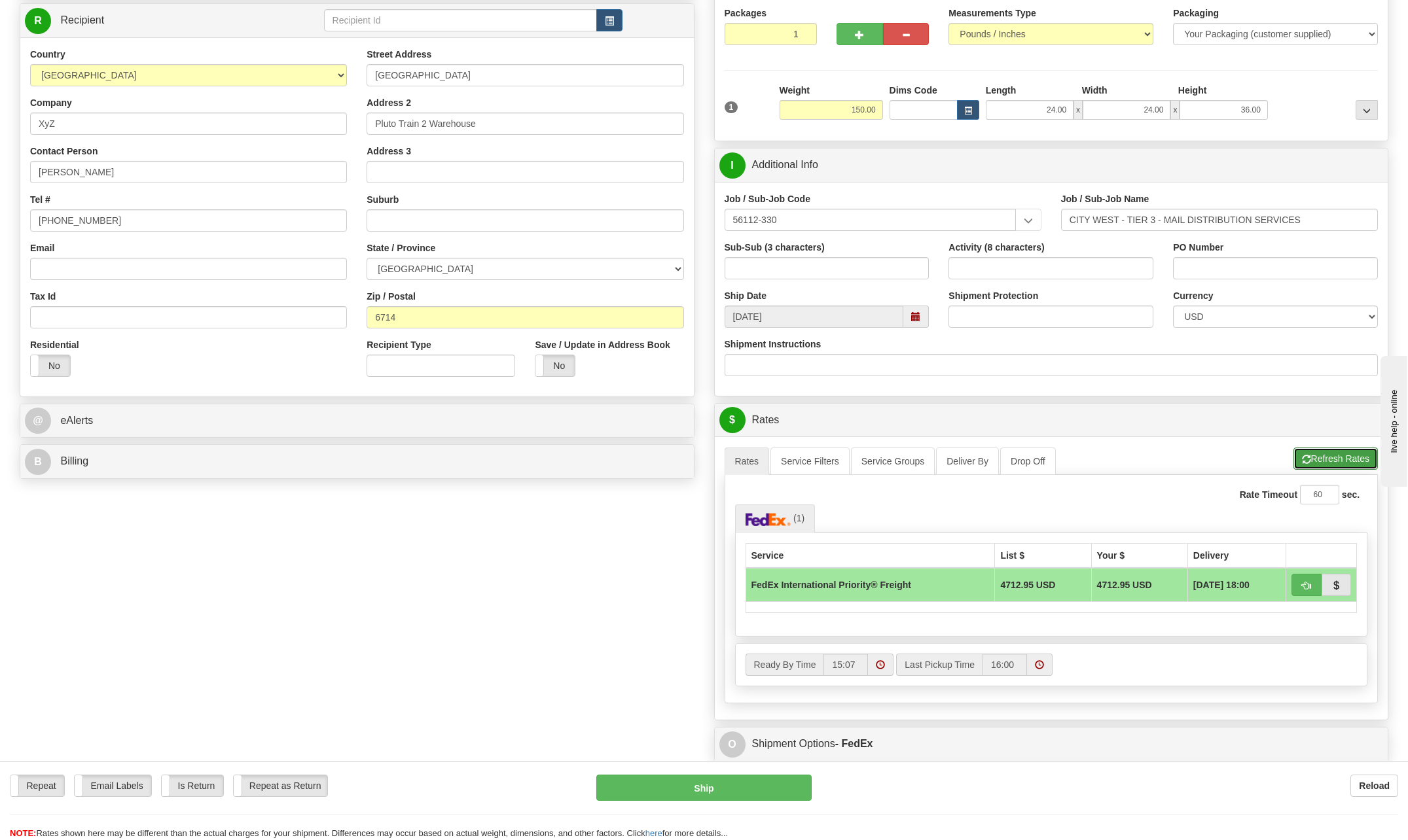
click at [1316, 457] on button "Refresh Rates" at bounding box center [1336, 458] width 85 height 22
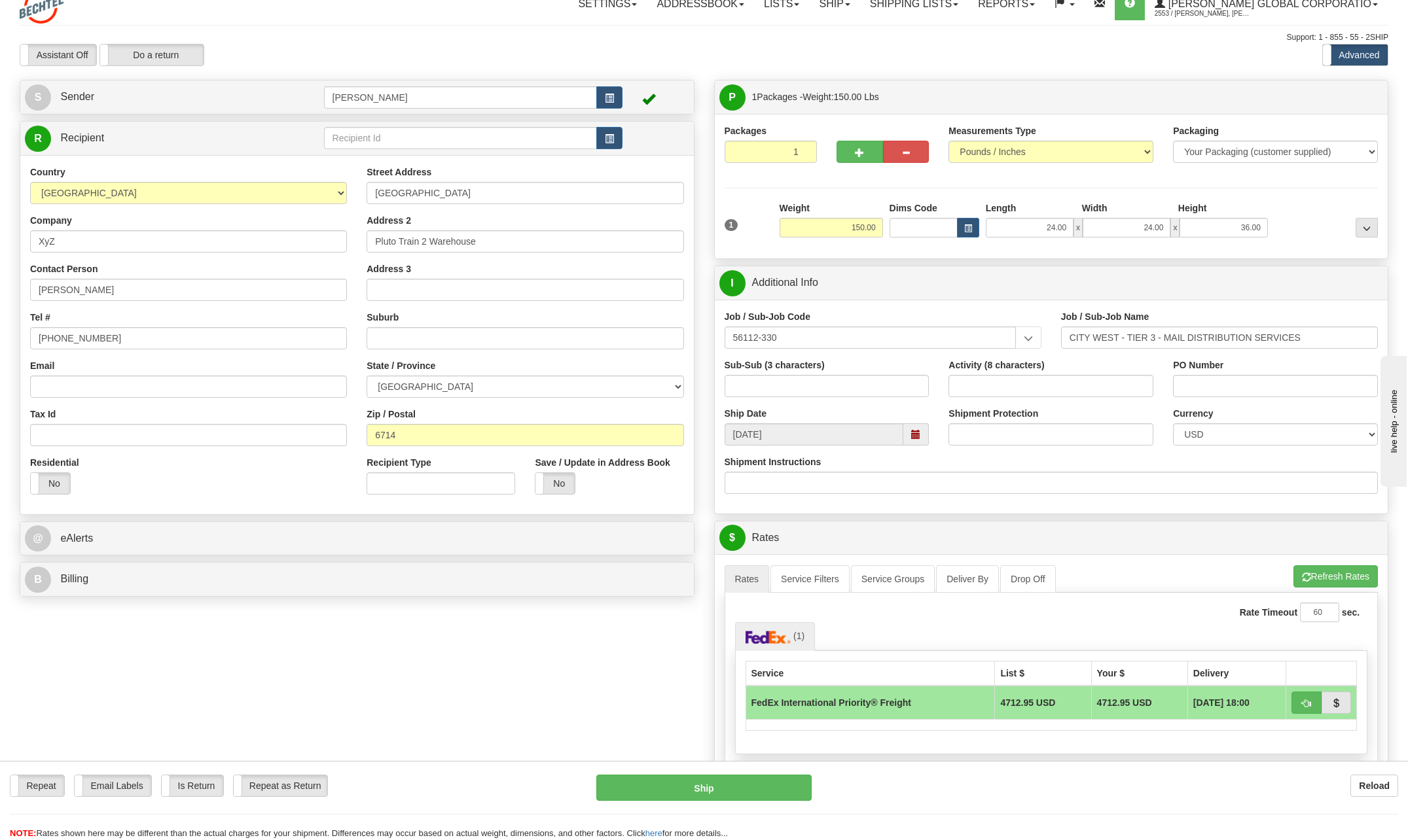
scroll to position [0, 0]
